Goal: Find contact information: Find contact information

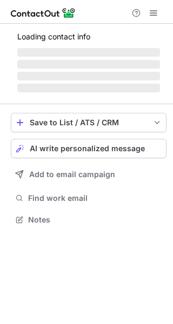
scroll to position [209, 173]
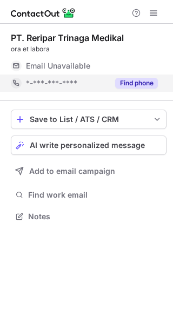
click at [125, 89] on div "Find phone" at bounding box center [133, 83] width 49 height 17
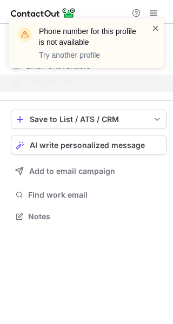
click at [155, 24] on span at bounding box center [155, 28] width 9 height 11
